Goal: Task Accomplishment & Management: Use online tool/utility

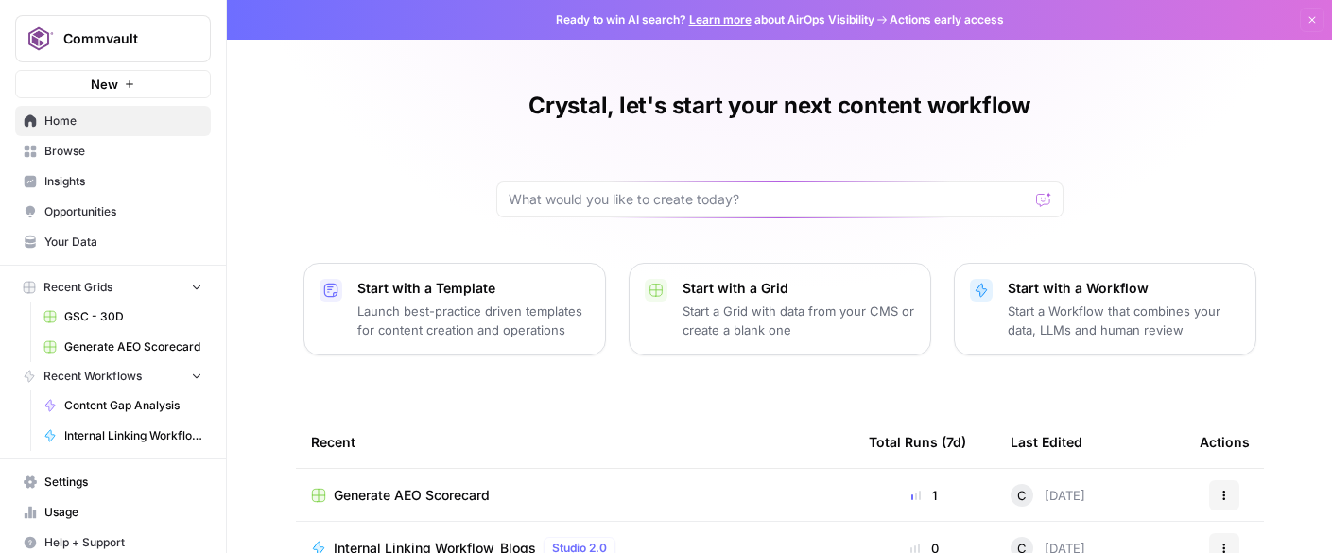
click at [61, 122] on span "Home" at bounding box center [123, 121] width 158 height 17
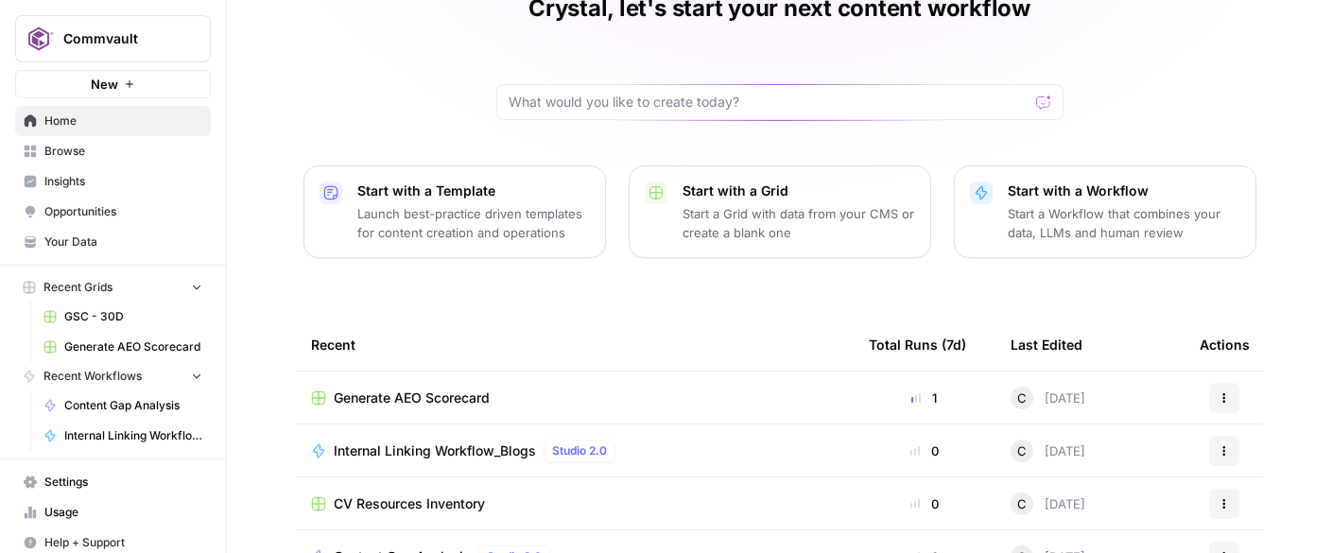
scroll to position [116, 0]
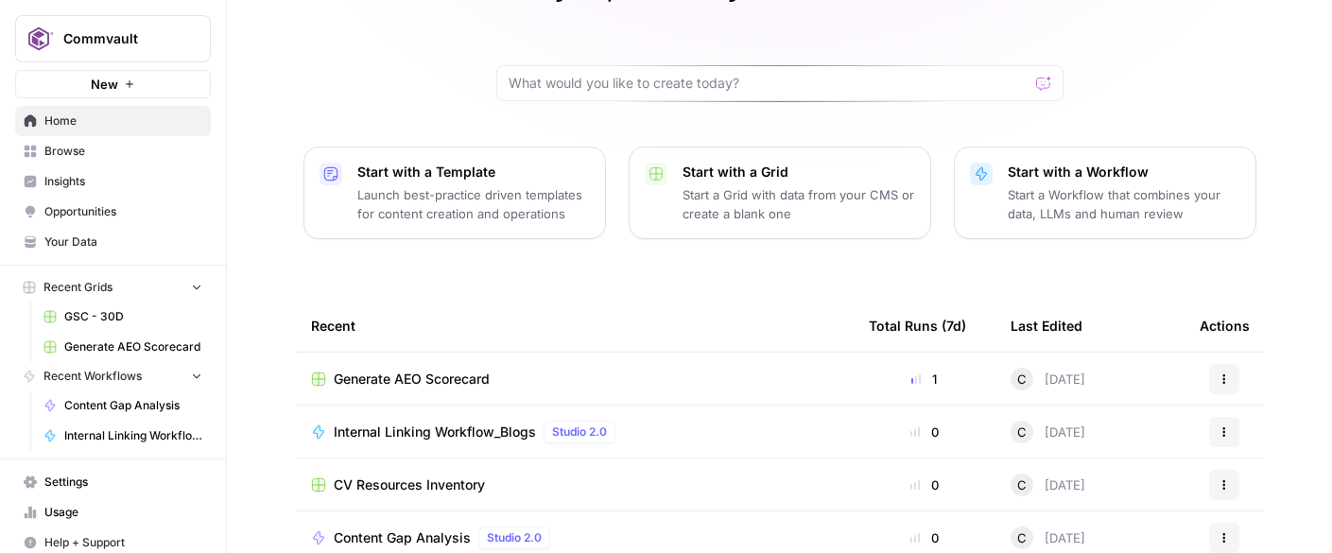
click at [437, 426] on span "Internal Linking Workflow_Blogs" at bounding box center [435, 432] width 202 height 19
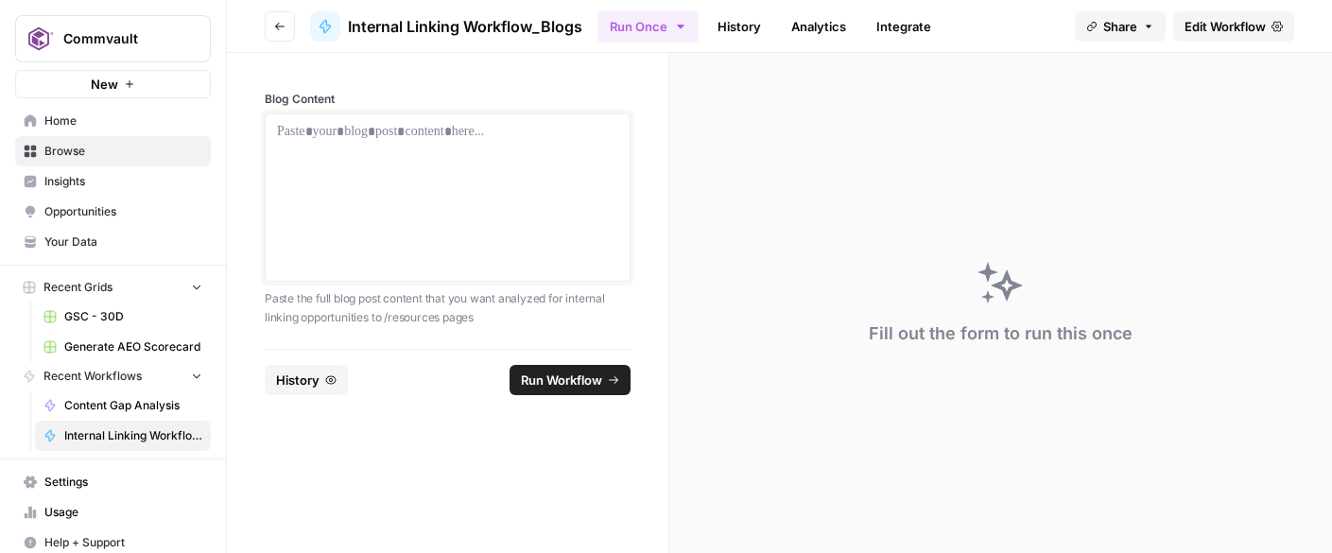
click at [315, 157] on div at bounding box center [447, 197] width 341 height 151
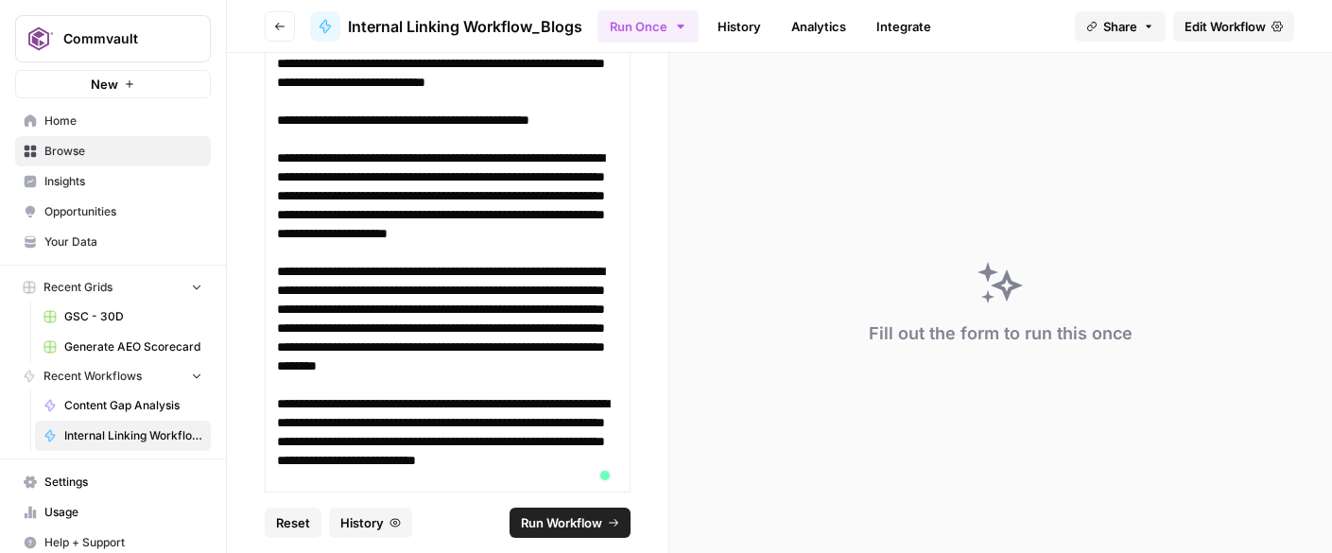
click at [577, 517] on span "Run Workflow" at bounding box center [561, 522] width 81 height 19
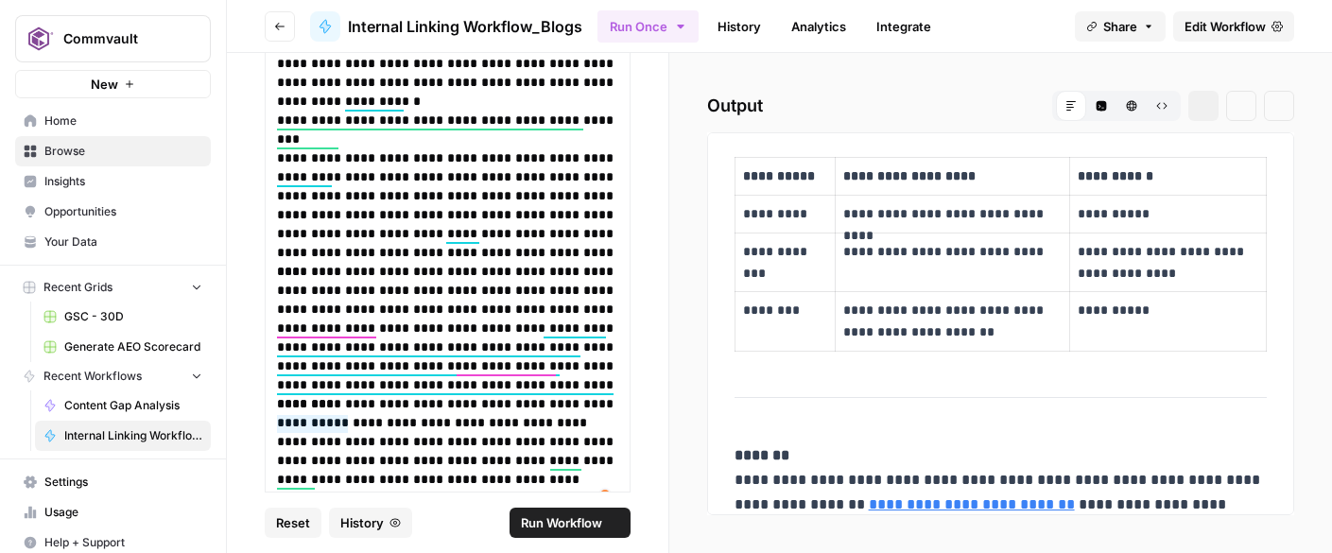
scroll to position [2208, 0]
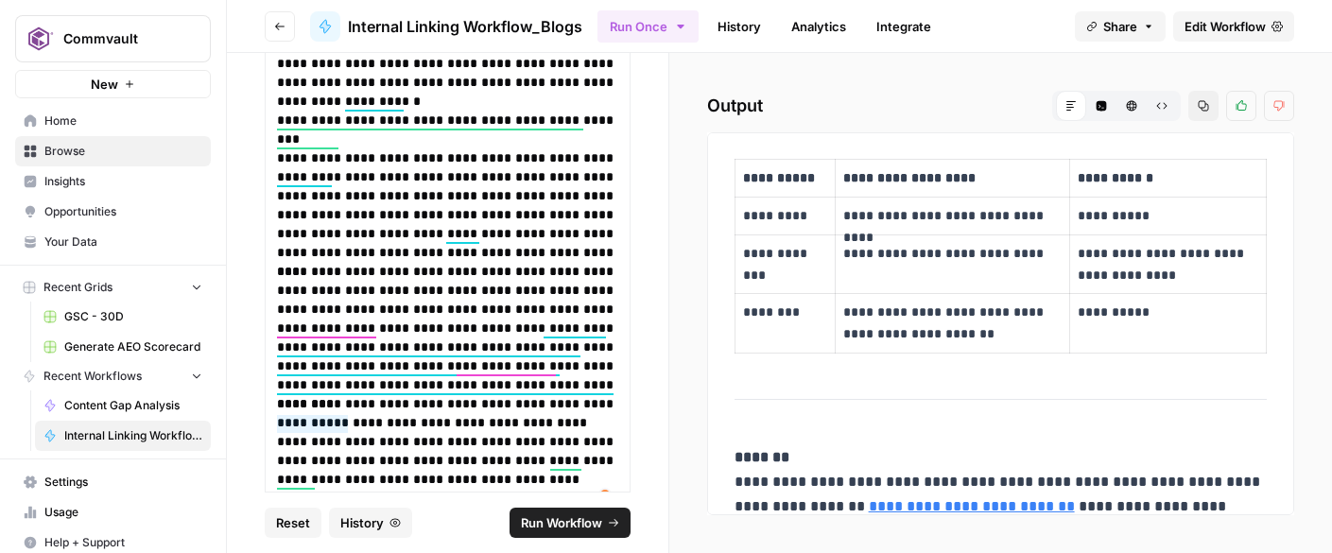
click at [176, 398] on span "Content Gap Analysis" at bounding box center [133, 405] width 138 height 17
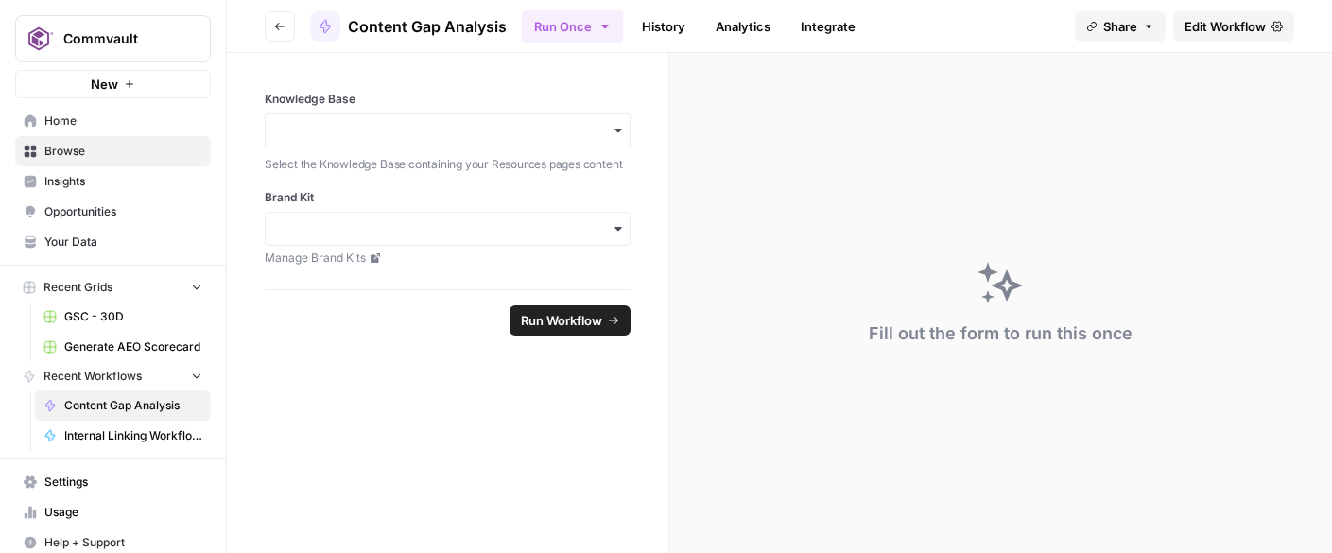
click at [575, 327] on span "Run Workflow" at bounding box center [561, 320] width 81 height 19
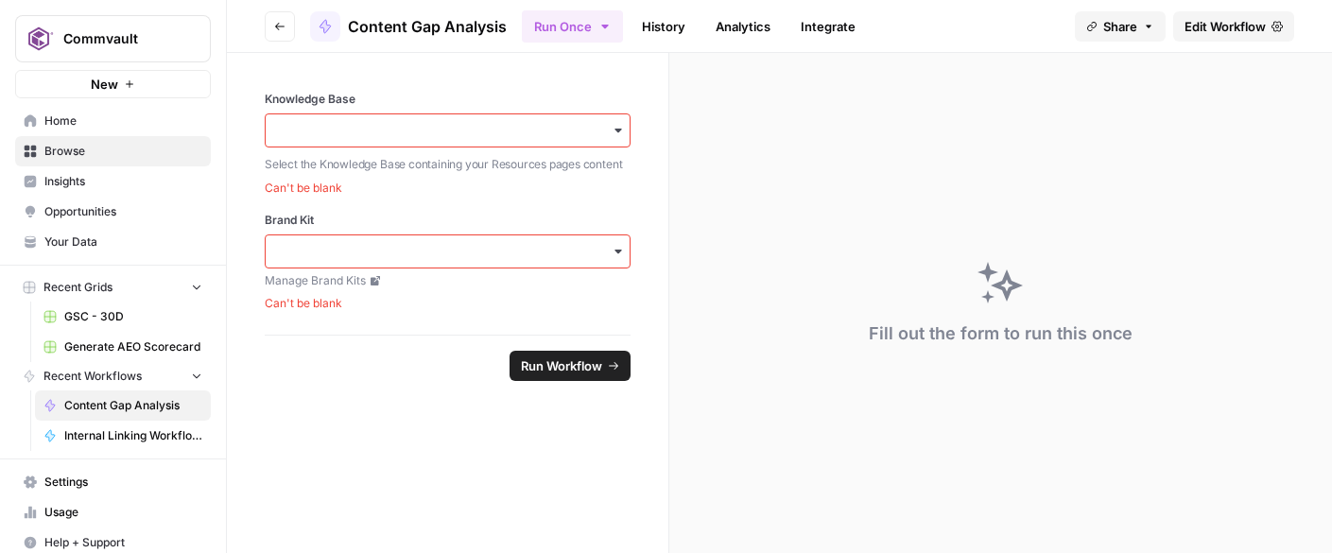
click at [475, 151] on div "Select the Knowledge Base containing your Resources pages content" at bounding box center [448, 162] width 366 height 23
click at [475, 145] on div "button" at bounding box center [448, 130] width 366 height 34
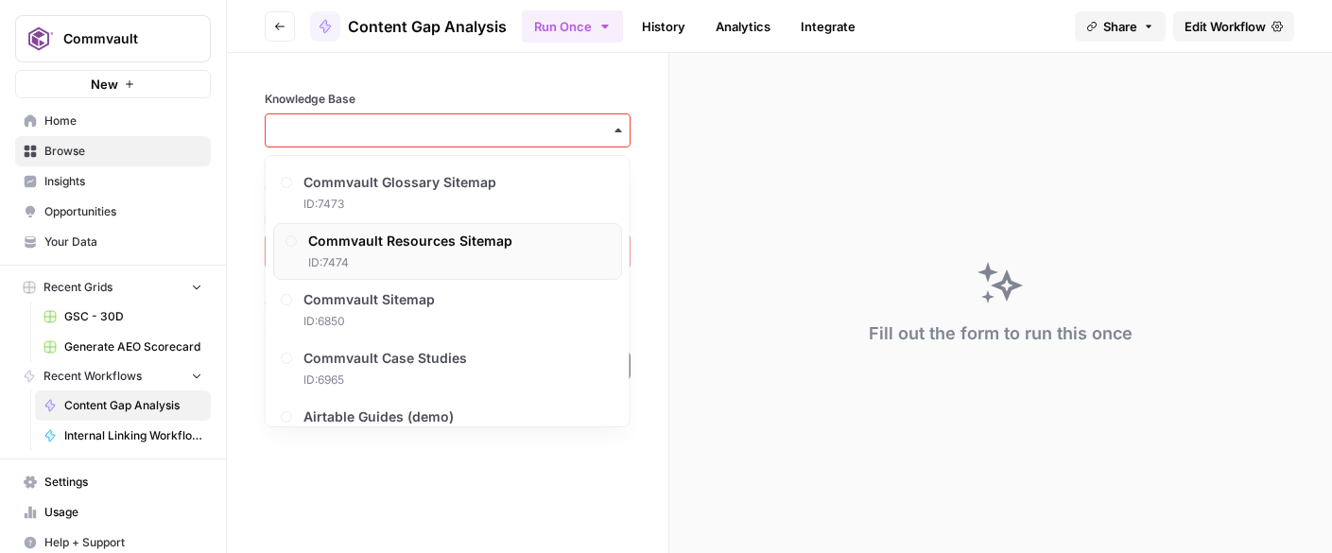
click at [446, 236] on span "Commvault Resources Sitemap" at bounding box center [410, 241] width 204 height 19
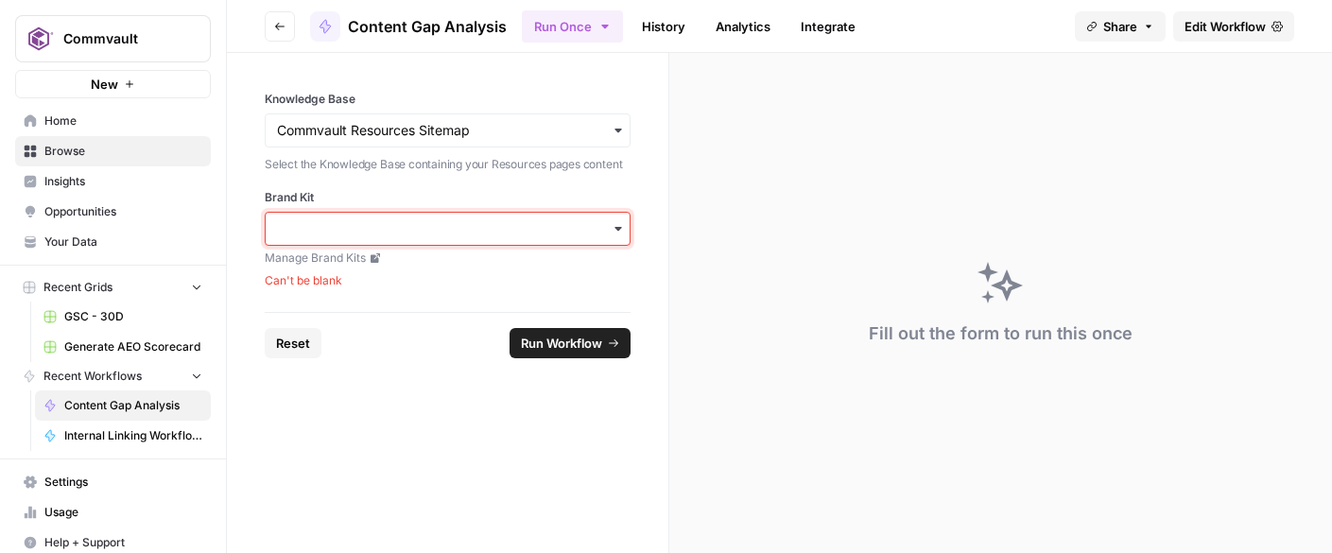
click at [446, 236] on input "Brand Kit" at bounding box center [447, 228] width 341 height 19
click at [354, 280] on div "Commvault" at bounding box center [448, 280] width 364 height 36
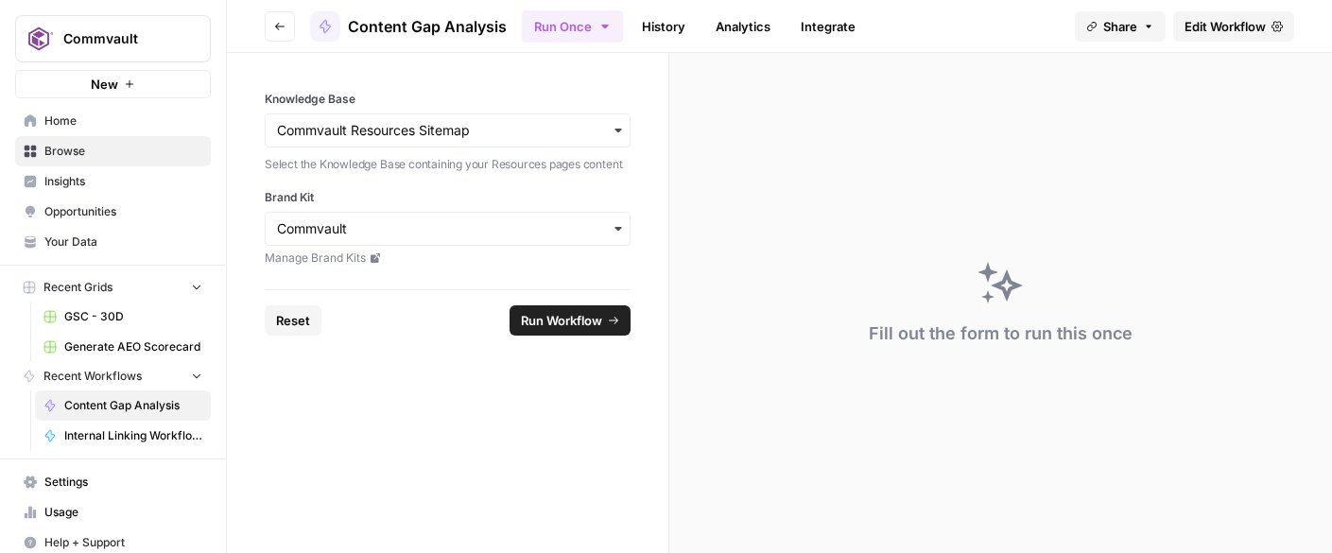
click at [528, 311] on span "Run Workflow" at bounding box center [561, 320] width 81 height 19
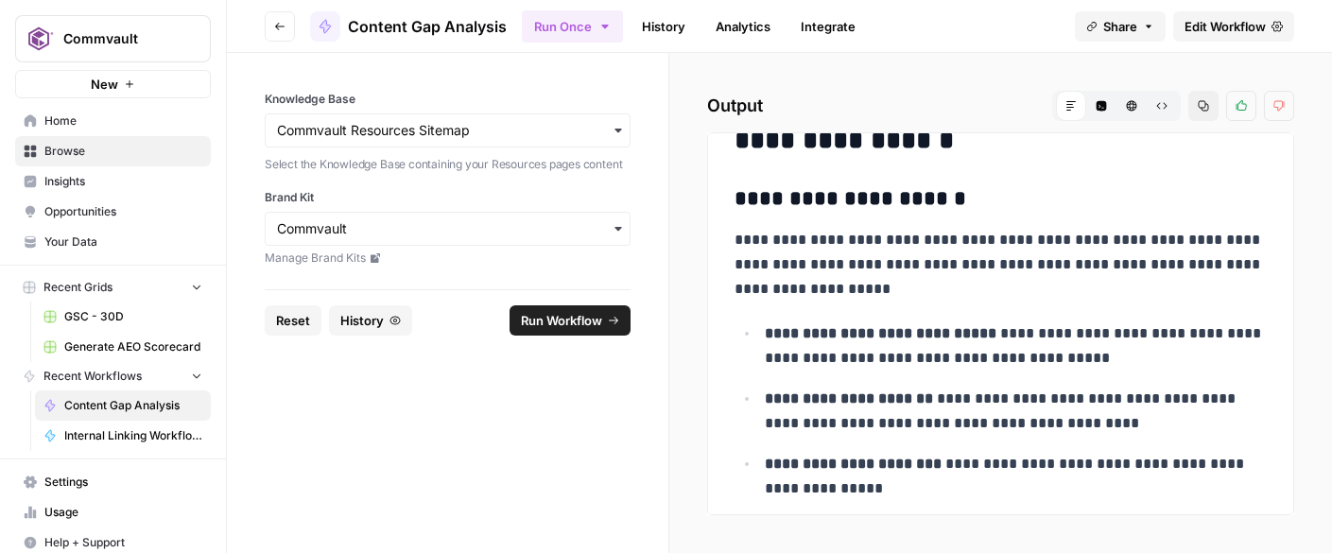
scroll to position [2008, 0]
